Goal: Information Seeking & Learning: Learn about a topic

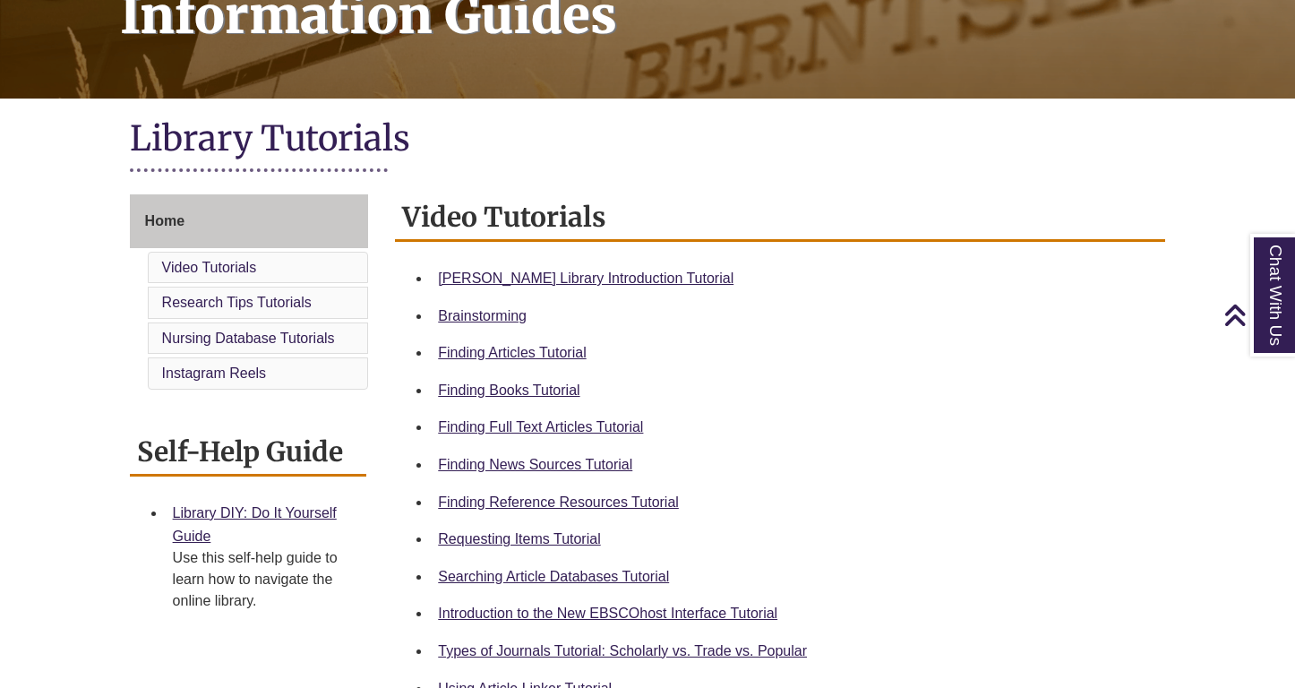
scroll to position [27, 0]
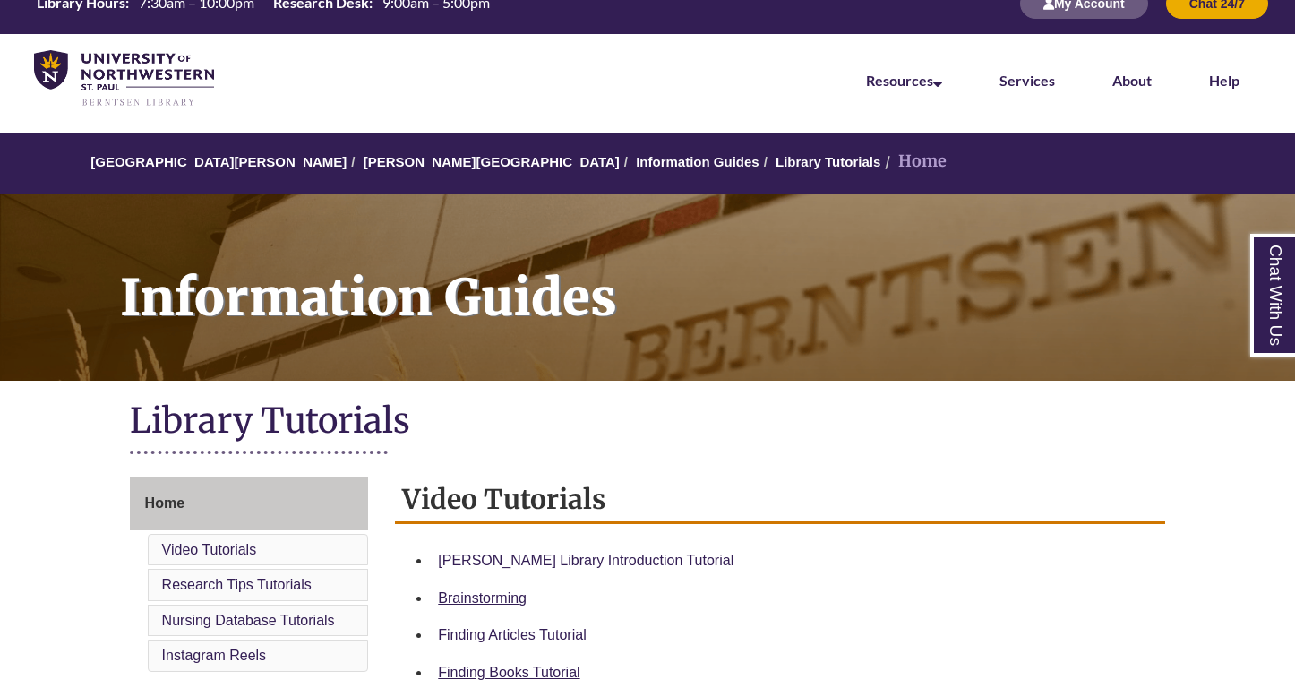
click at [583, 557] on link "[PERSON_NAME] Library Introduction Tutorial" at bounding box center [585, 559] width 295 height 15
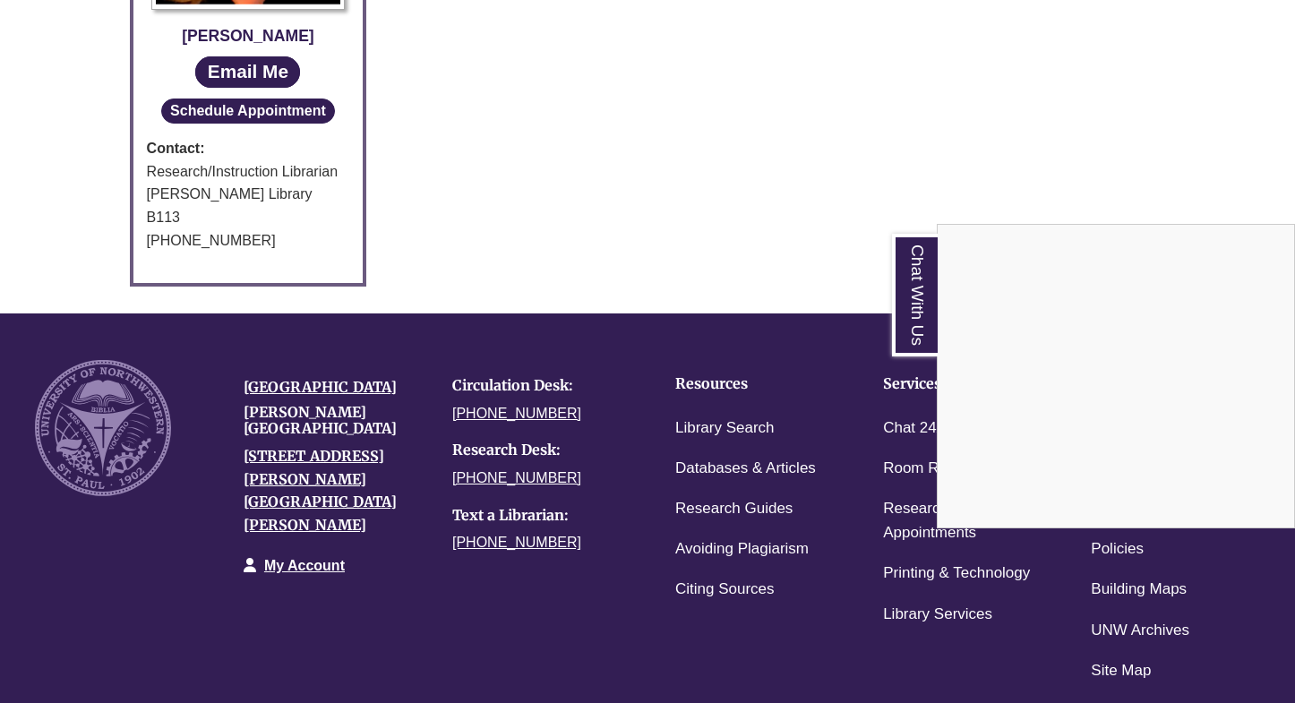
scroll to position [1269, 0]
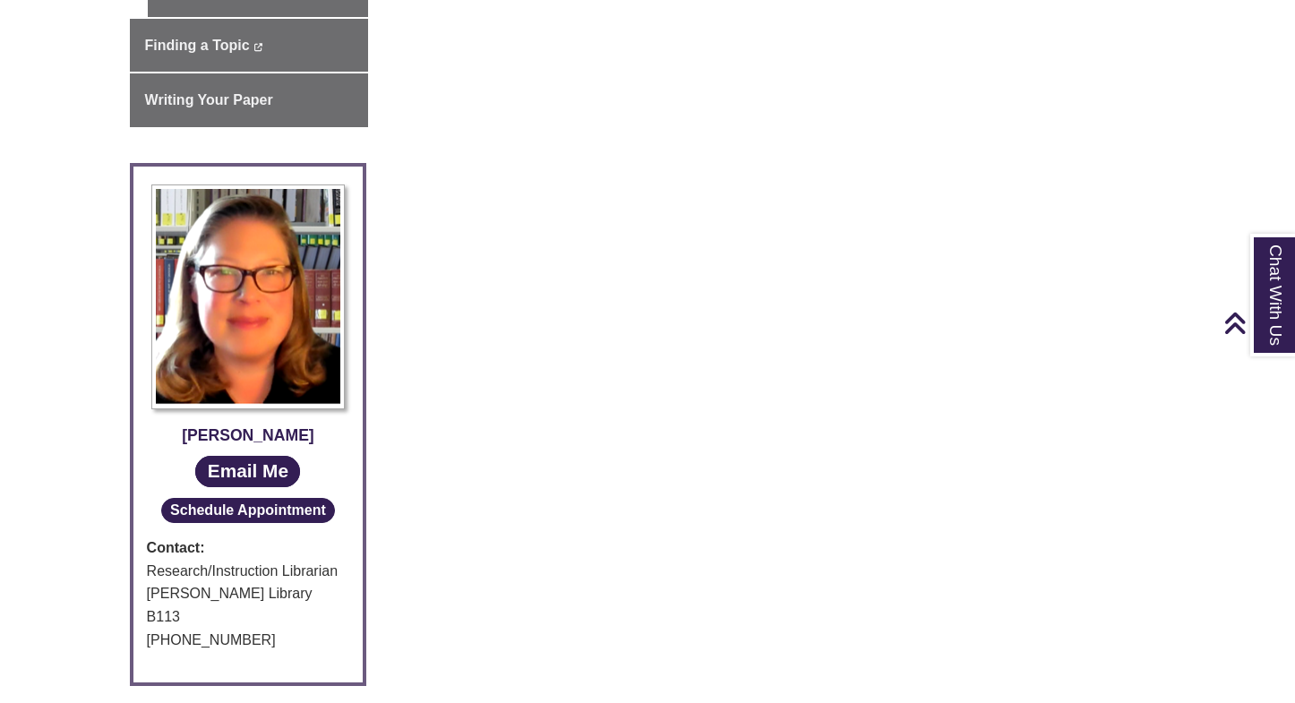
scroll to position [150, 0]
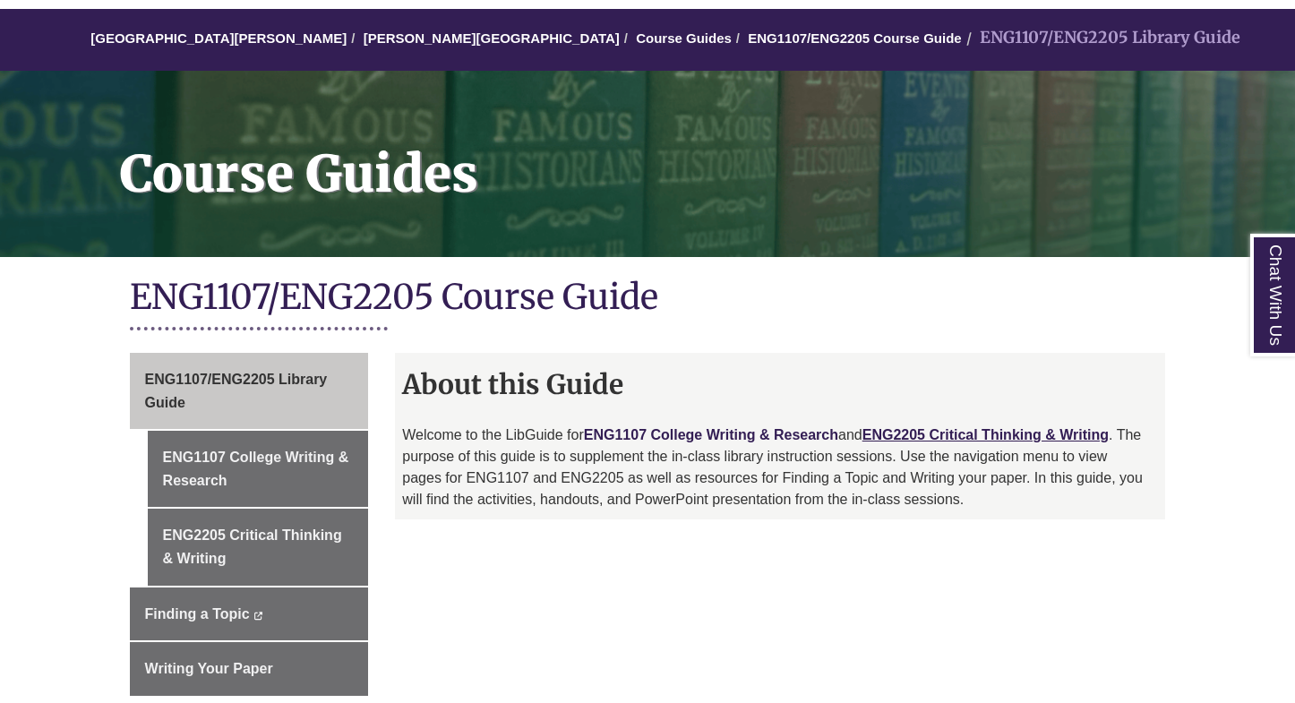
click at [743, 427] on link "ENG1107 College Writing & Research" at bounding box center [711, 434] width 254 height 15
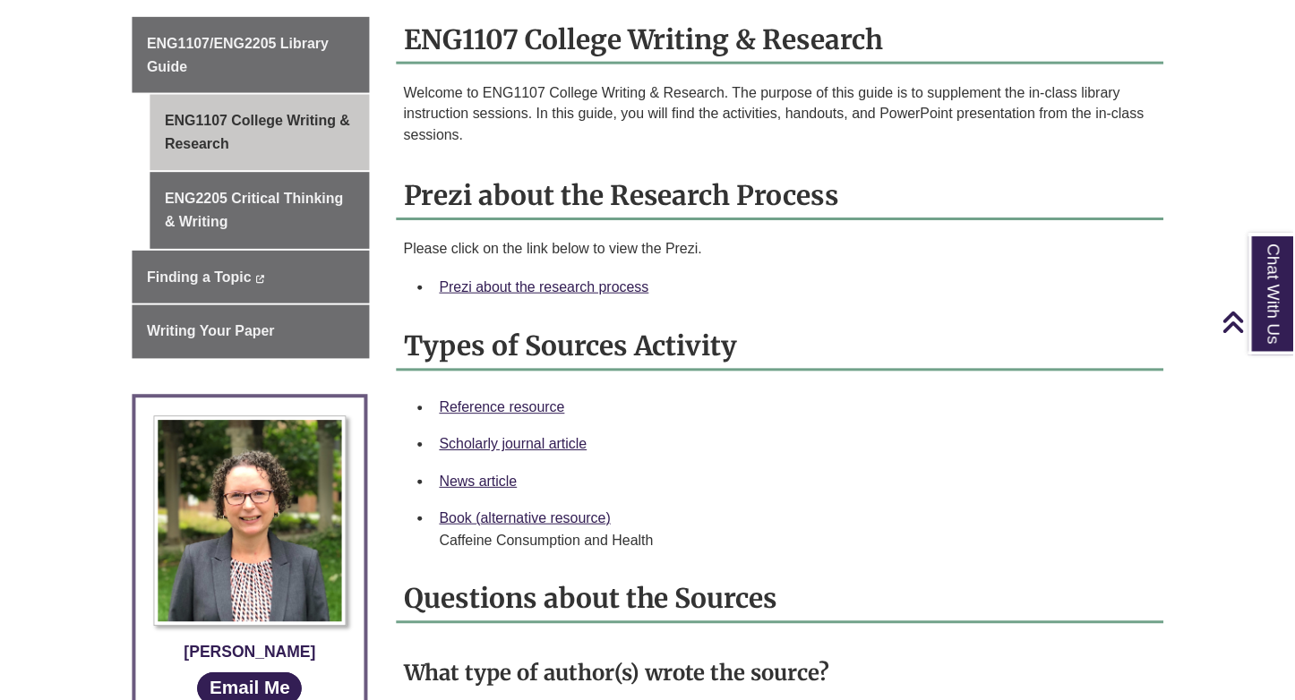
scroll to position [482, 0]
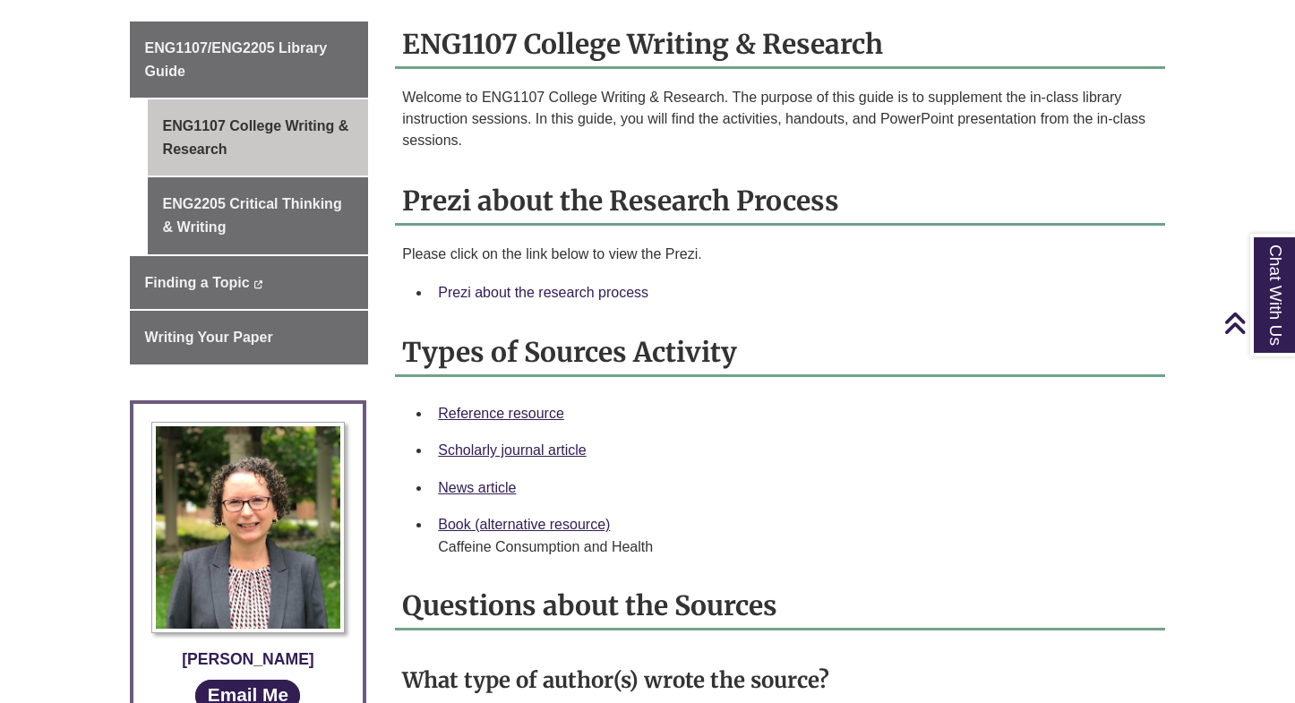
click at [594, 286] on link "Prezi about the research process" at bounding box center [543, 292] width 210 height 15
